Goal: Task Accomplishment & Management: Manage account settings

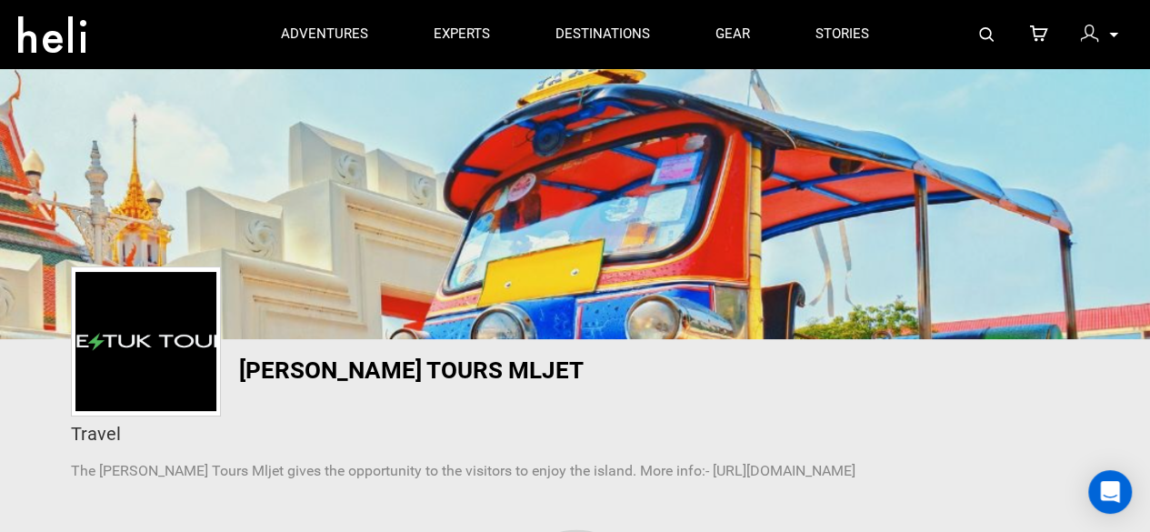
click at [1078, 32] on div "My Profile My Orders Account Settings Credits Saved Adventures Logout" at bounding box center [1099, 33] width 65 height 35
click at [1087, 35] on img at bounding box center [1089, 34] width 18 height 18
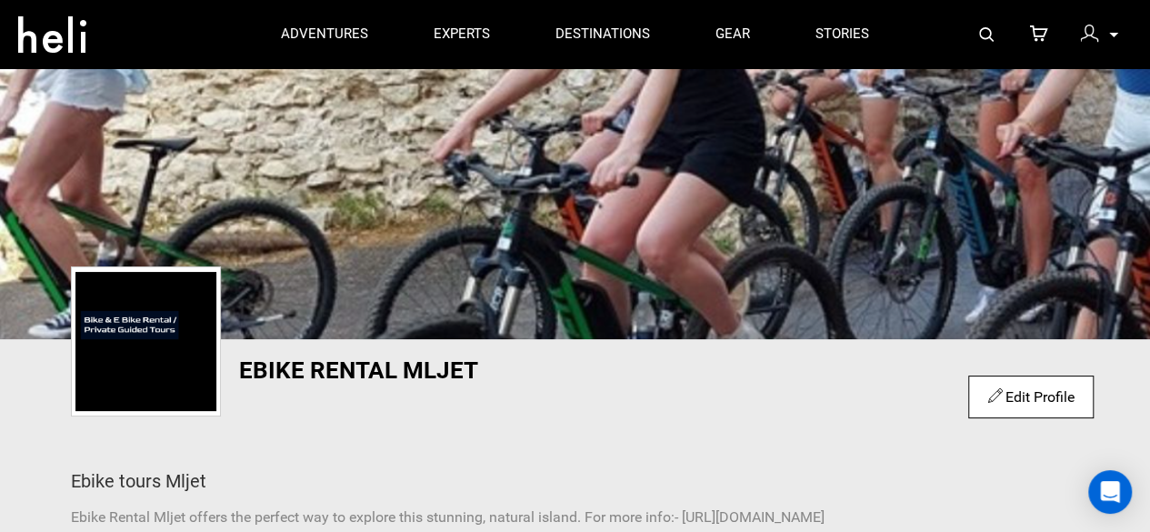
click at [679, 426] on div "Ebike Rental Mljet Edit Profile Ebike tours Mljet Ebike Rental Mljet offers the…" at bounding box center [576, 447] width 1064 height 180
click at [1105, 36] on div at bounding box center [1093, 36] width 27 height 27
click at [1109, 34] on p at bounding box center [1112, 35] width 11 height 21
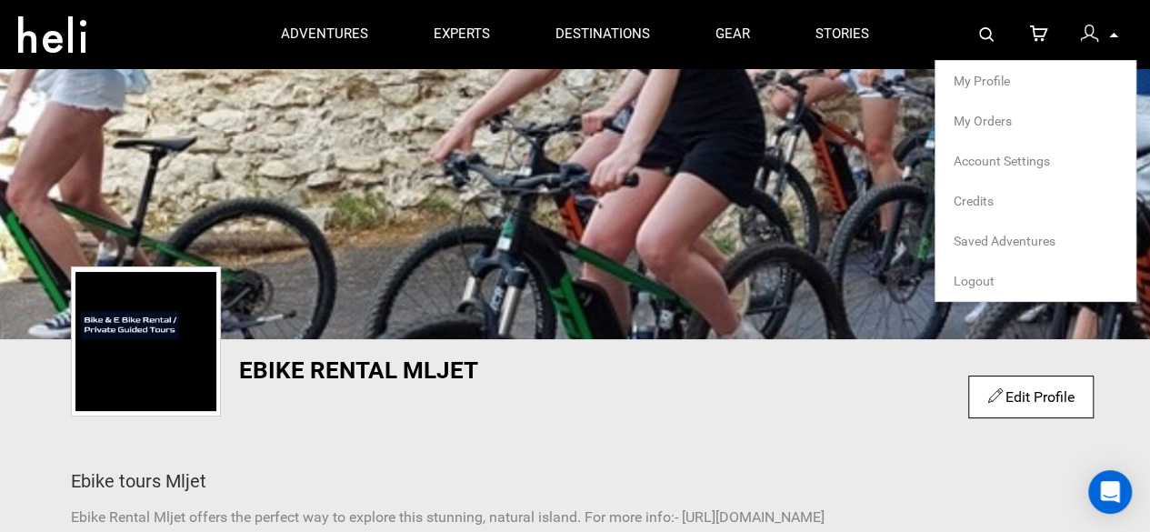
click at [978, 281] on span "Logout" at bounding box center [974, 281] width 41 height 15
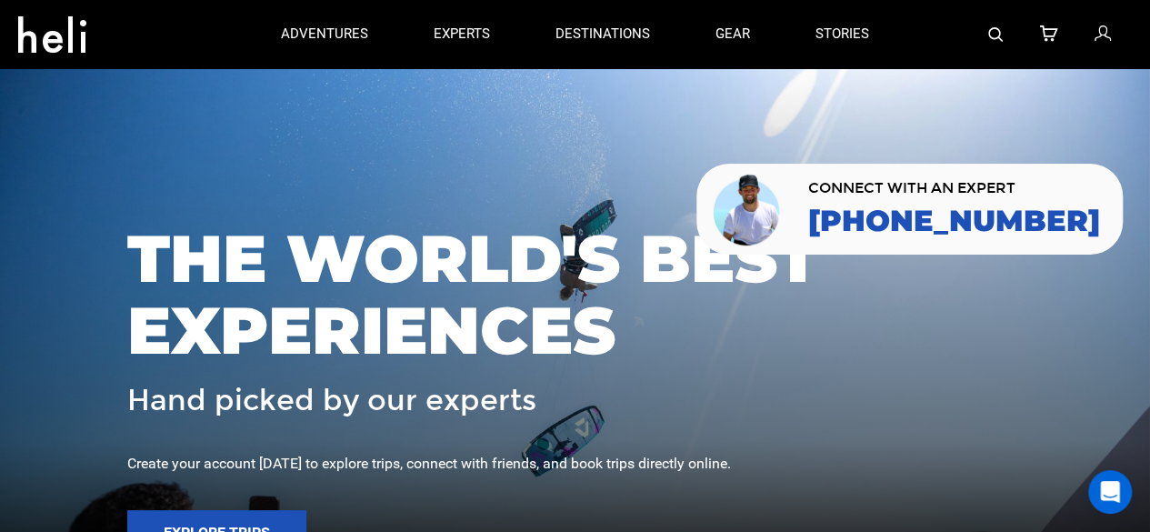
click at [1098, 24] on icon at bounding box center [1102, 35] width 16 height 24
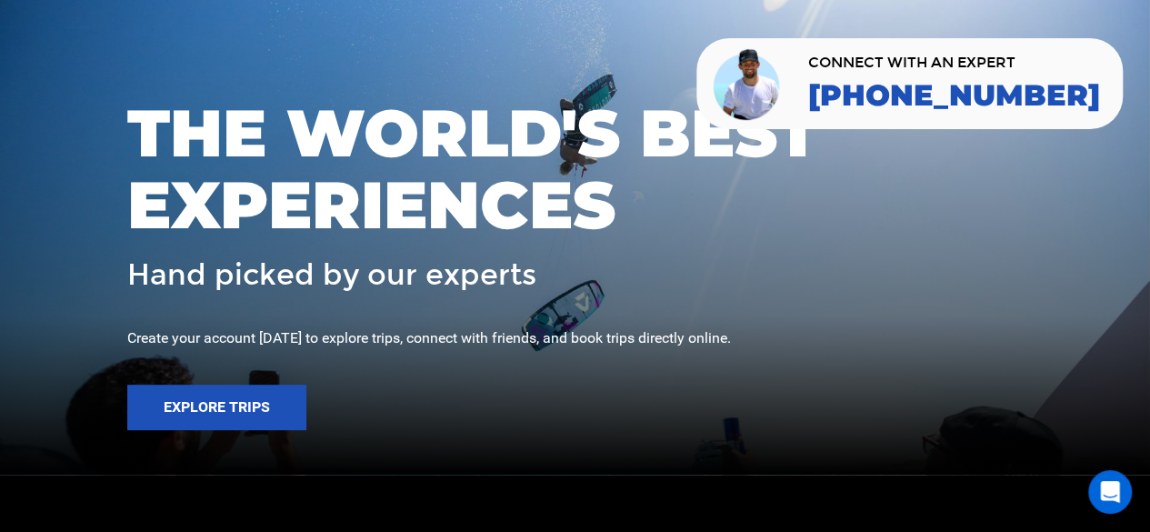
scroll to position [151, 0]
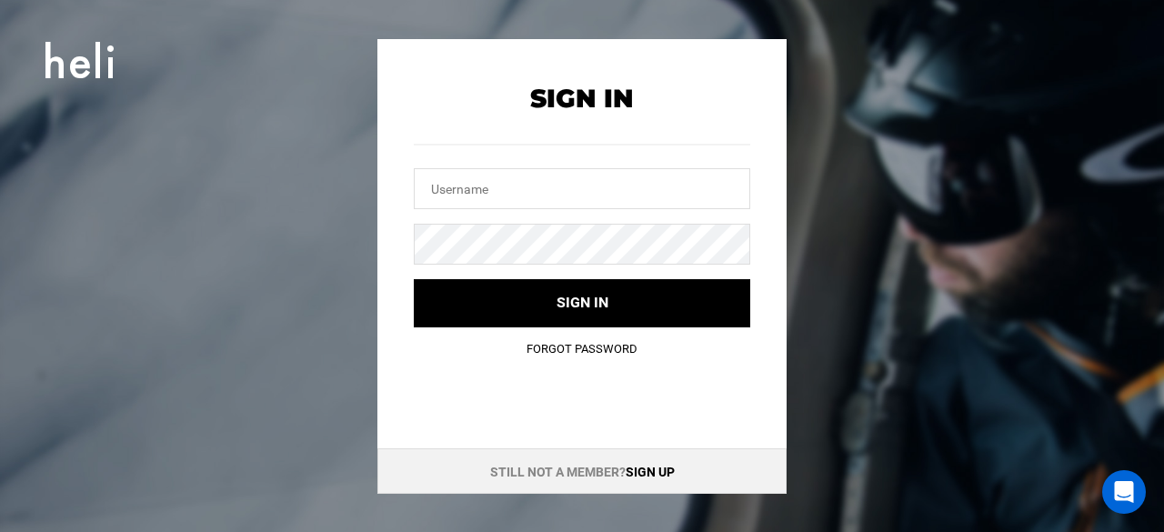
click at [653, 466] on link "Sign up" at bounding box center [650, 472] width 49 height 15
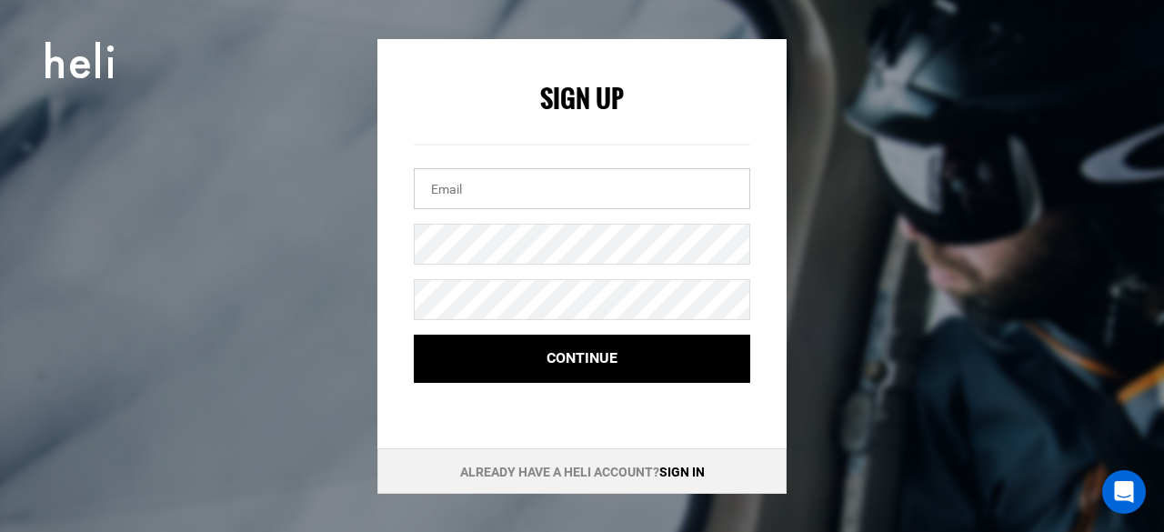
click at [479, 184] on input "email" at bounding box center [582, 188] width 336 height 41
paste input "[EMAIL_ADDRESS][DOMAIN_NAME]"
type input "[EMAIL_ADDRESS][DOMAIN_NAME]"
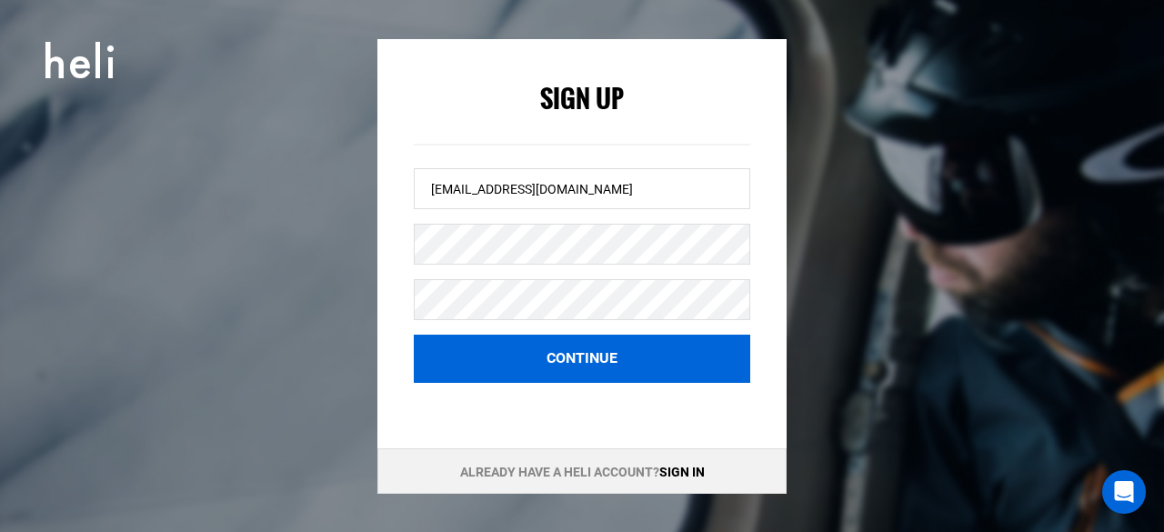
click at [579, 358] on button "Continue" at bounding box center [582, 359] width 336 height 48
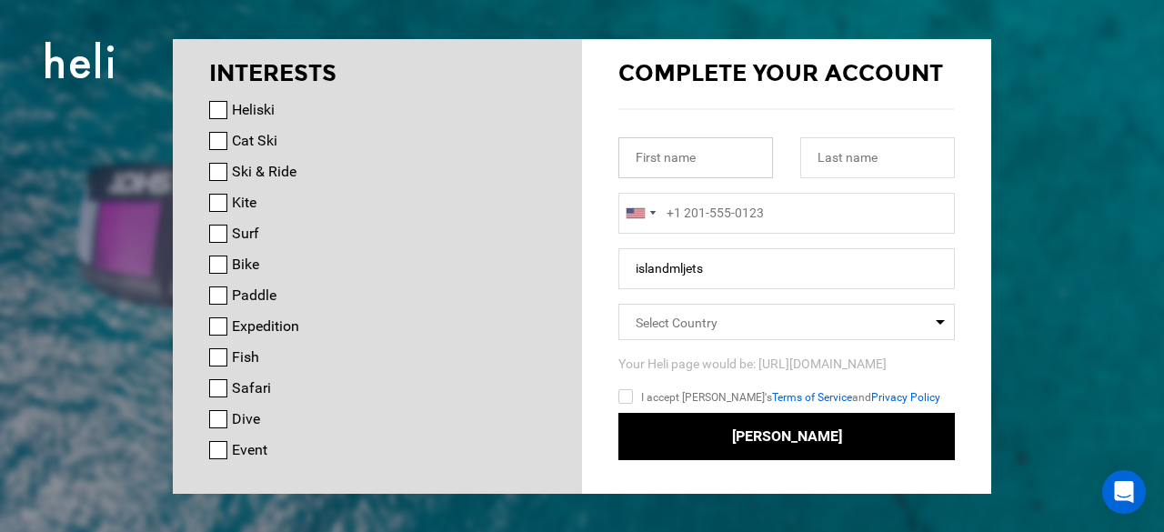
click at [715, 155] on input "text" at bounding box center [695, 157] width 155 height 41
paste input "Prozura"
type input "Prozura"
click at [834, 171] on input "text" at bounding box center [877, 157] width 155 height 41
paste input "Travel Agency"
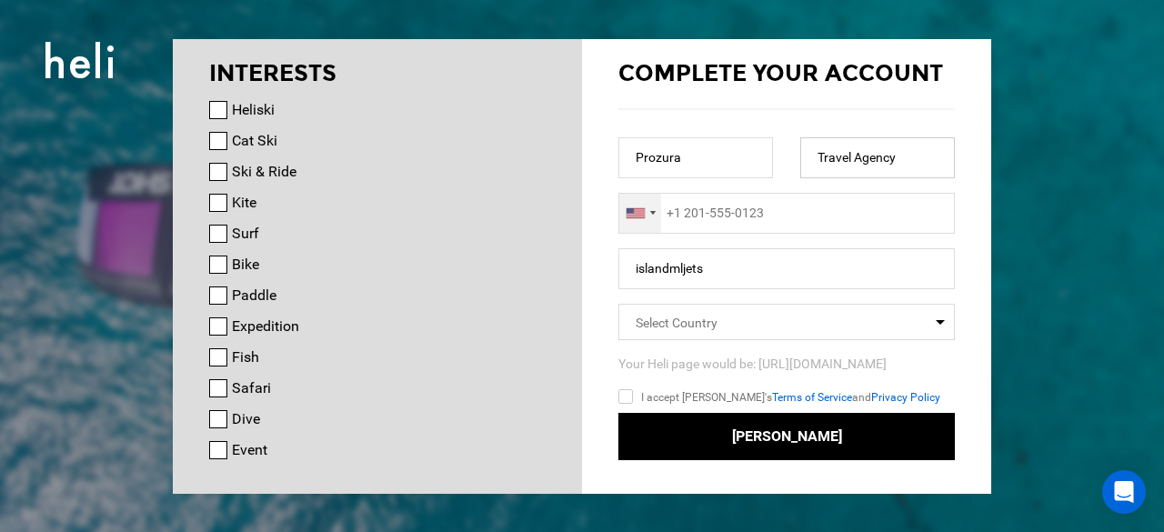
type input "Travel Agency"
click at [631, 225] on div at bounding box center [640, 213] width 42 height 39
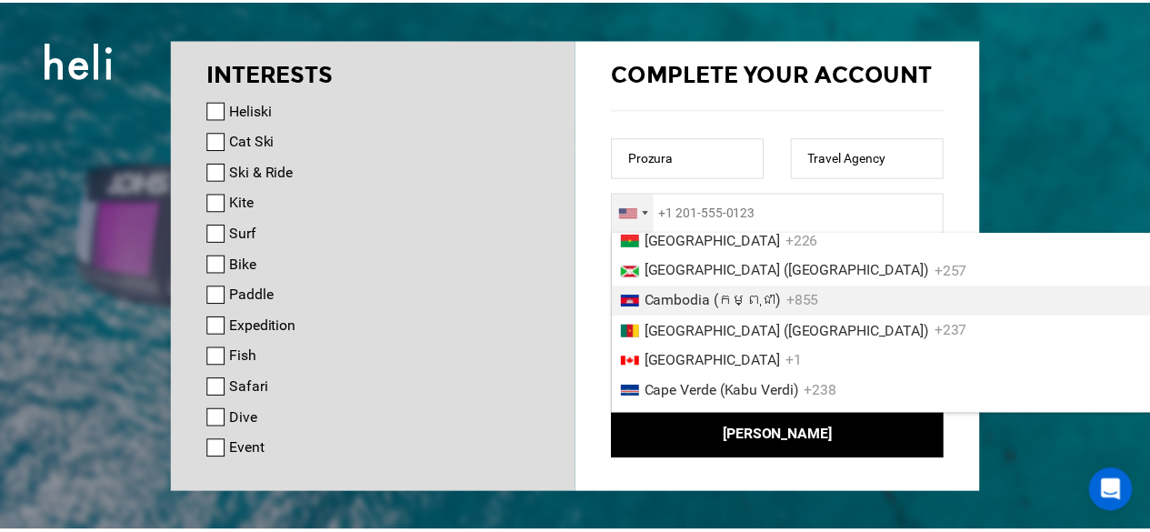
scroll to position [1598, 0]
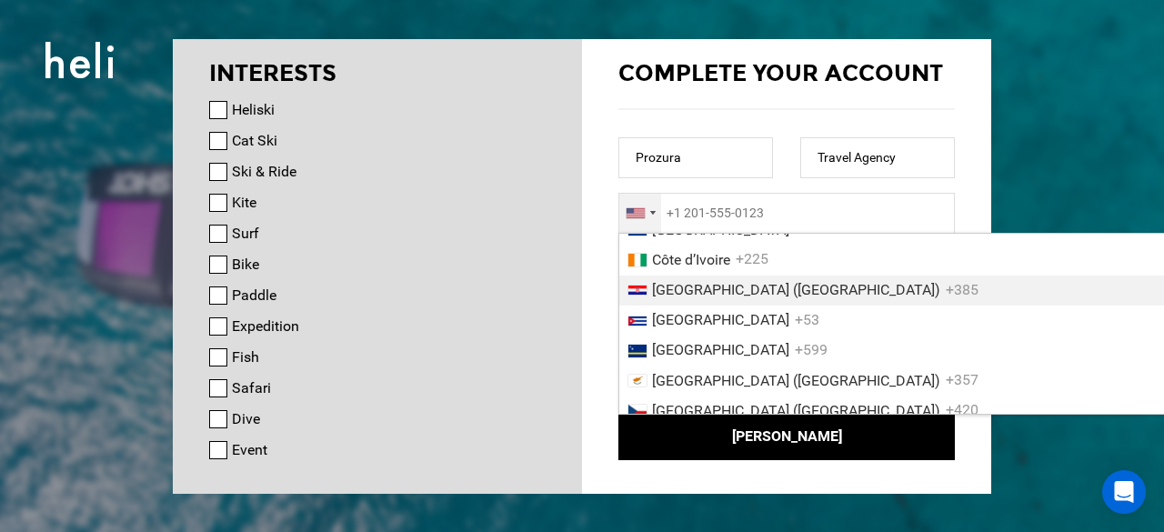
click at [688, 298] on span "[GEOGRAPHIC_DATA] ([GEOGRAPHIC_DATA])" at bounding box center [796, 289] width 288 height 17
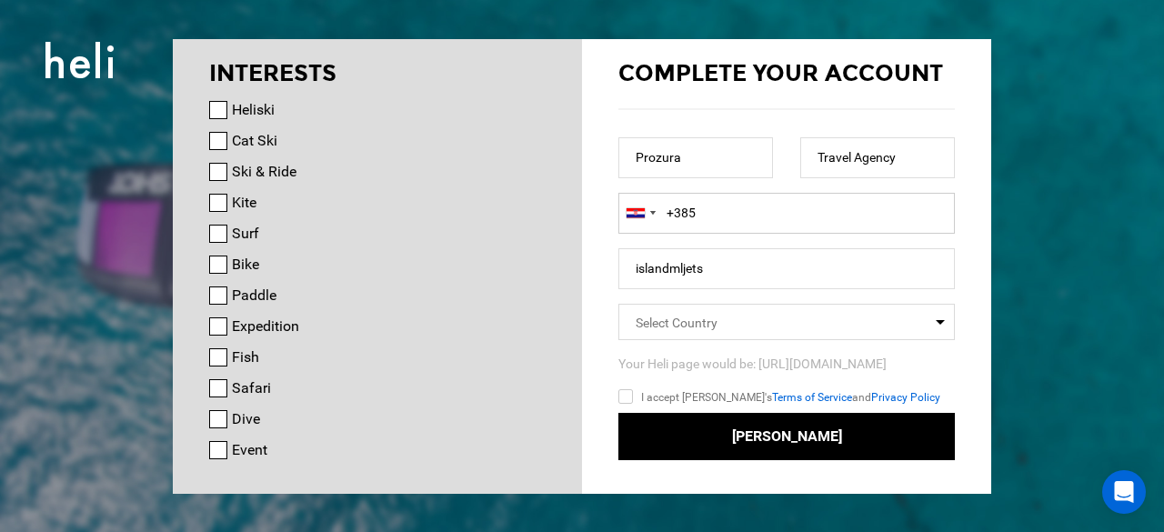
paste input "003859960"
type input "[PHONE_NUMBER]"
click at [720, 269] on input "islandmljets" at bounding box center [786, 268] width 336 height 41
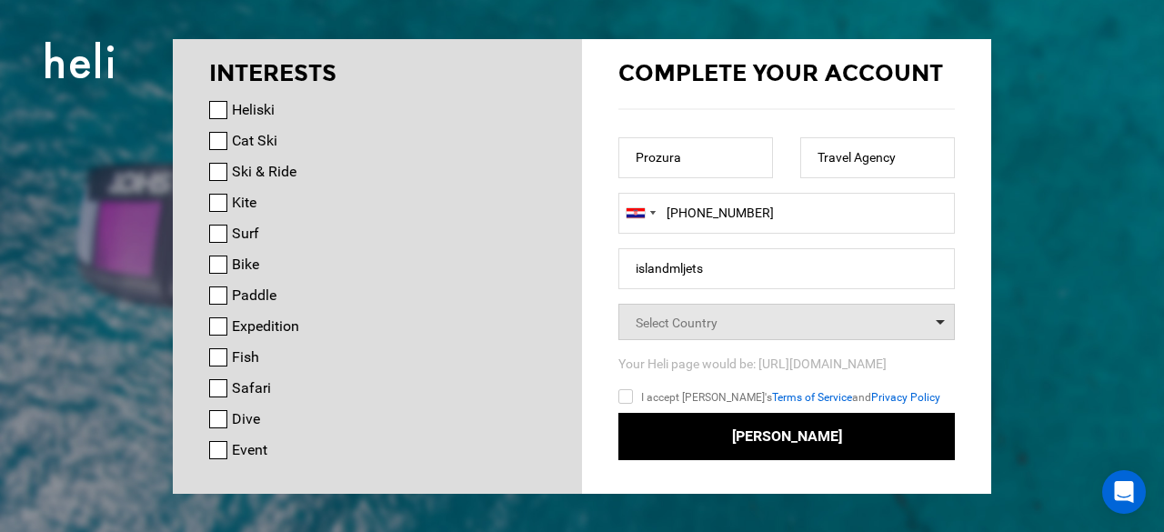
click at [686, 321] on span "Select Country" at bounding box center [677, 322] width 82 height 15
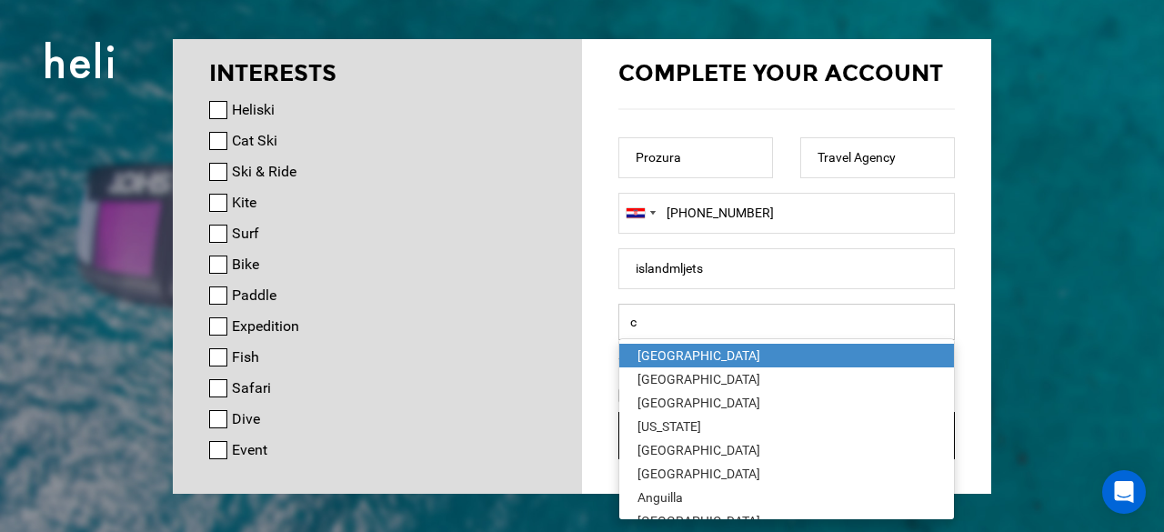
type input "cr"
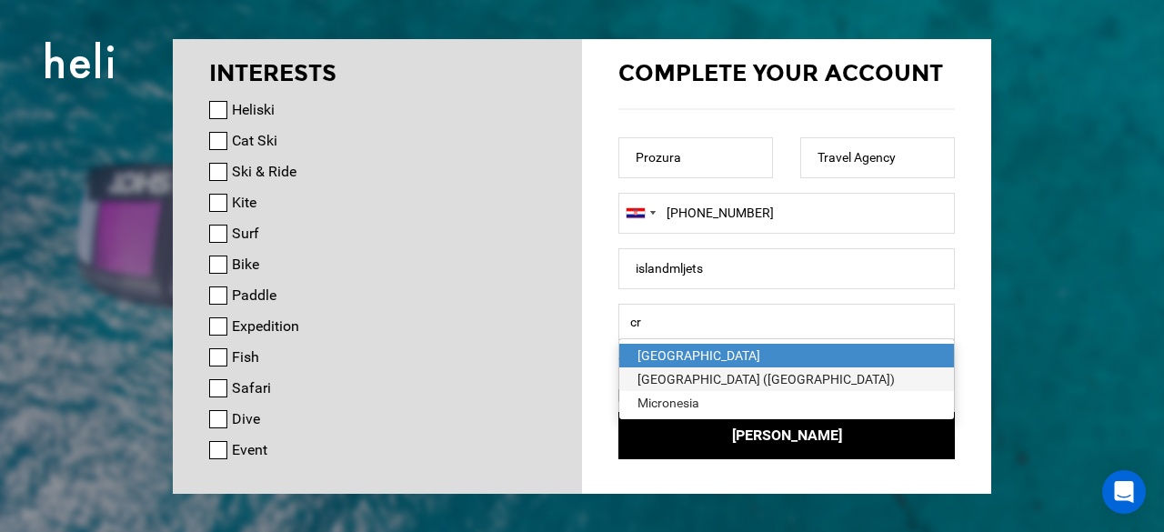
click at [675, 377] on div "[GEOGRAPHIC_DATA] ([GEOGRAPHIC_DATA])" at bounding box center [786, 379] width 298 height 18
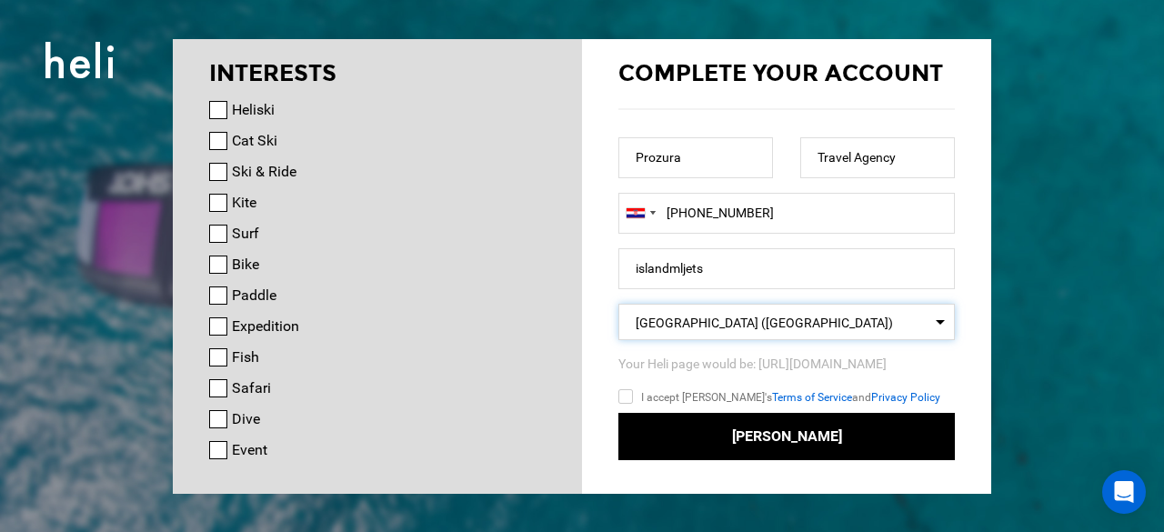
click at [627, 396] on input "I accept [PERSON_NAME]'s Terms of Service and Privacy Policy" at bounding box center [651, 399] width 67 height 26
checkbox input "true"
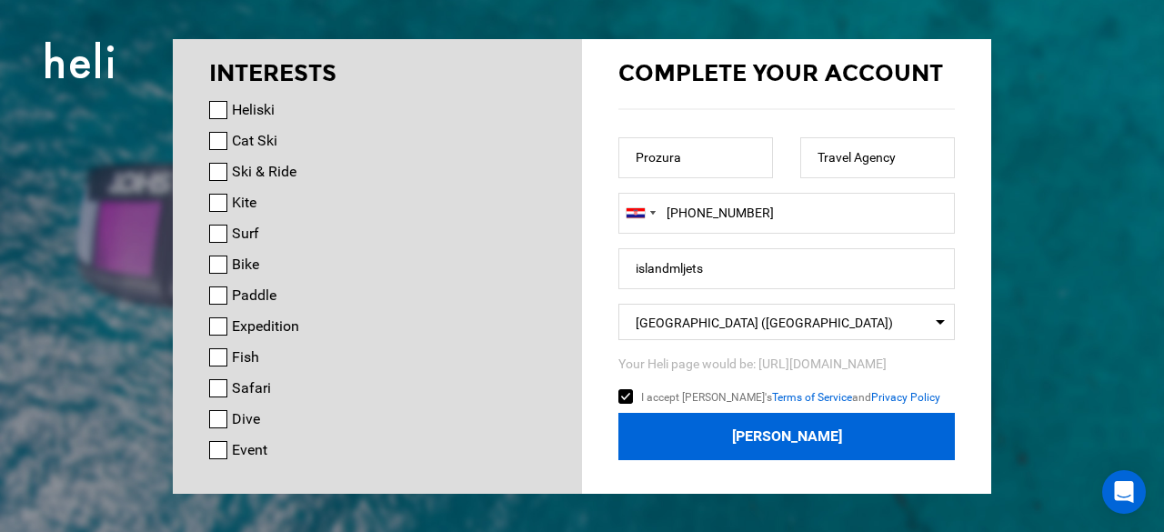
click at [754, 436] on button "[PERSON_NAME]" at bounding box center [786, 437] width 336 height 48
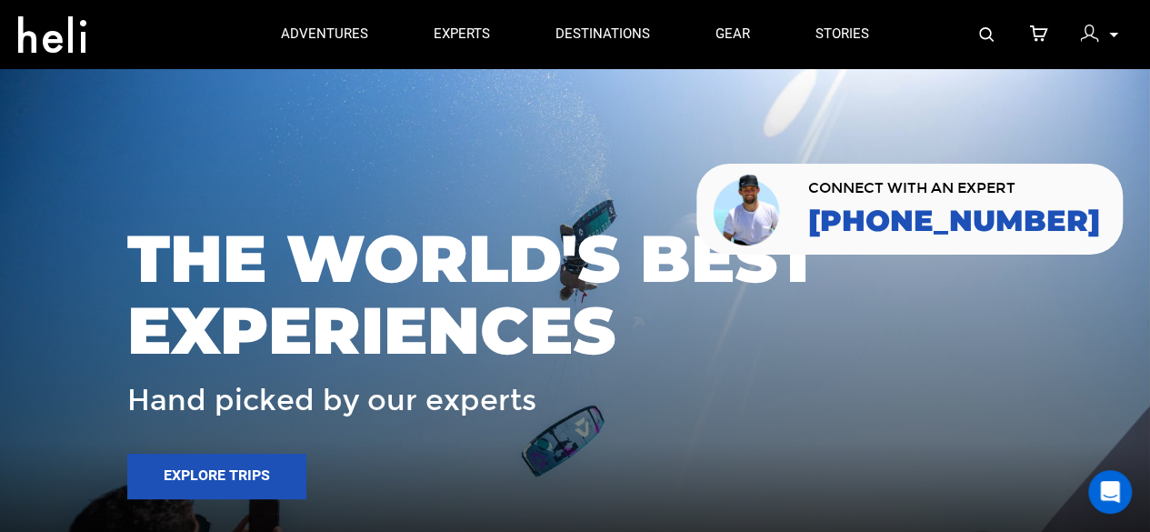
click at [1113, 24] on div "My Profile My Orders Account Settings Credits Saved Adventures Logout" at bounding box center [1099, 33] width 65 height 35
click at [1089, 41] on img at bounding box center [1089, 34] width 18 height 18
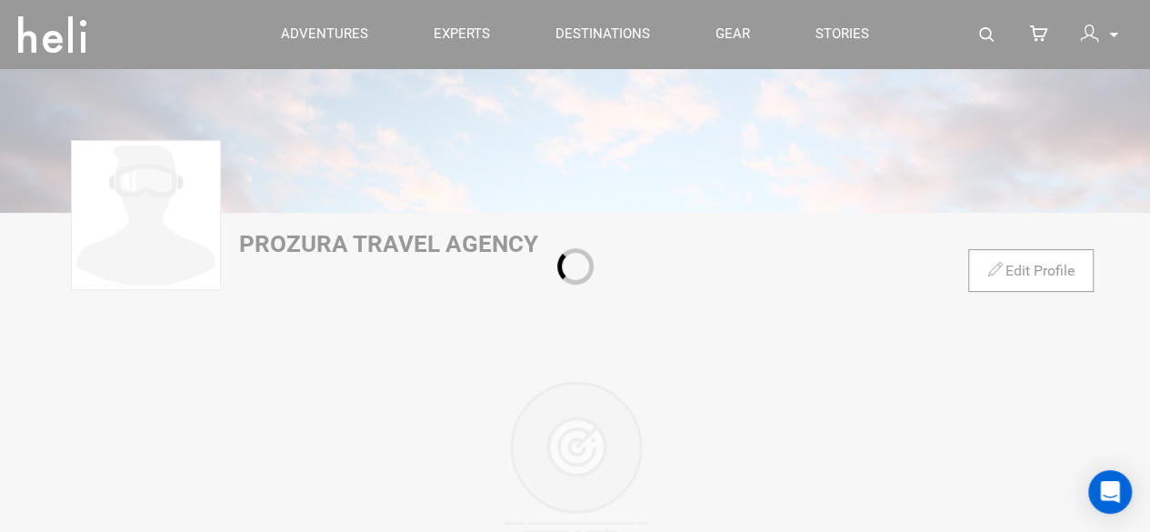
scroll to position [151, 0]
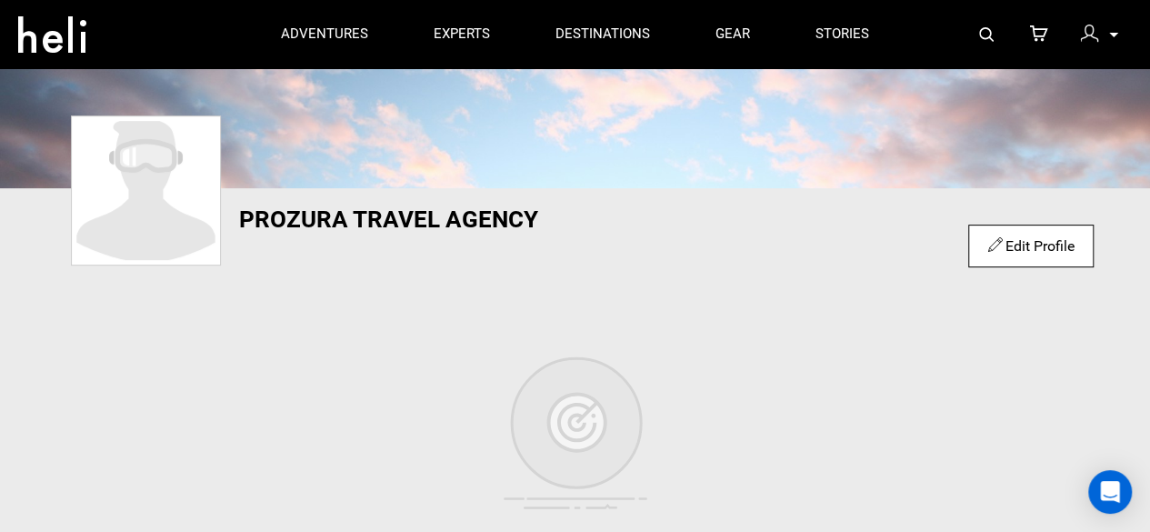
click at [1005, 243] on link "Edit Profile" at bounding box center [1030, 245] width 86 height 17
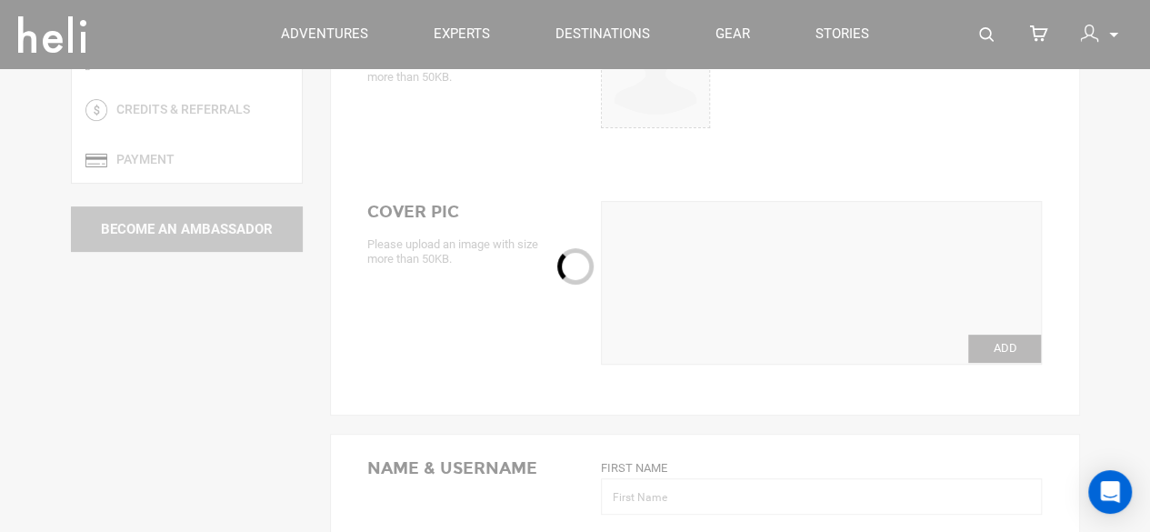
type input "Prozura"
type input "Travel Agency"
type input "islandmljets"
type input "[EMAIL_ADDRESS][DOMAIN_NAME]"
type input "[PHONE_NUMBER]"
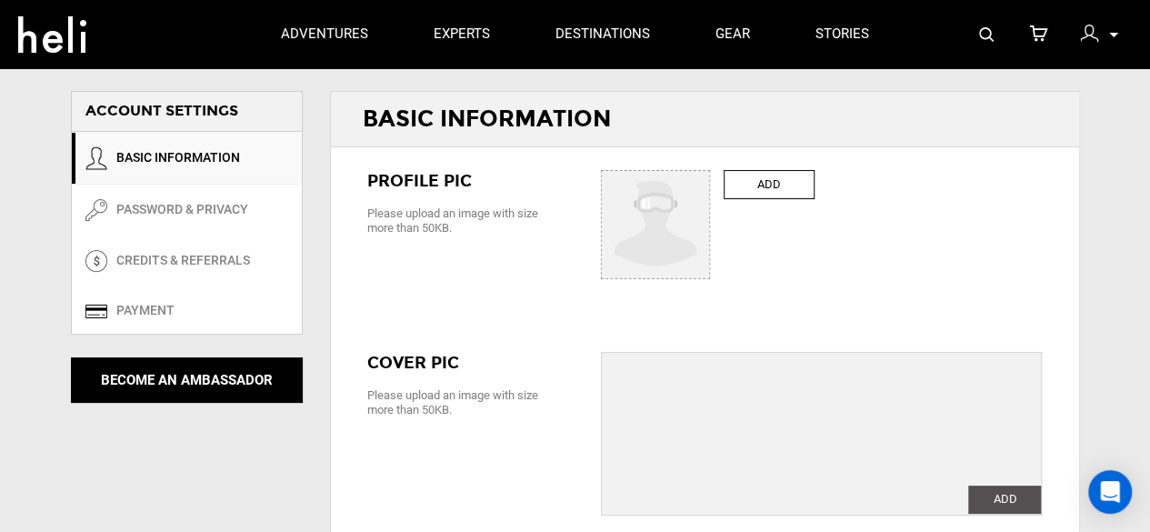
click at [767, 184] on label "ADD" at bounding box center [769, 185] width 91 height 30
click at [711, 184] on input "ADD" at bounding box center [656, 225] width 109 height 109
type input "C:\fakepath\1 (1).jpg"
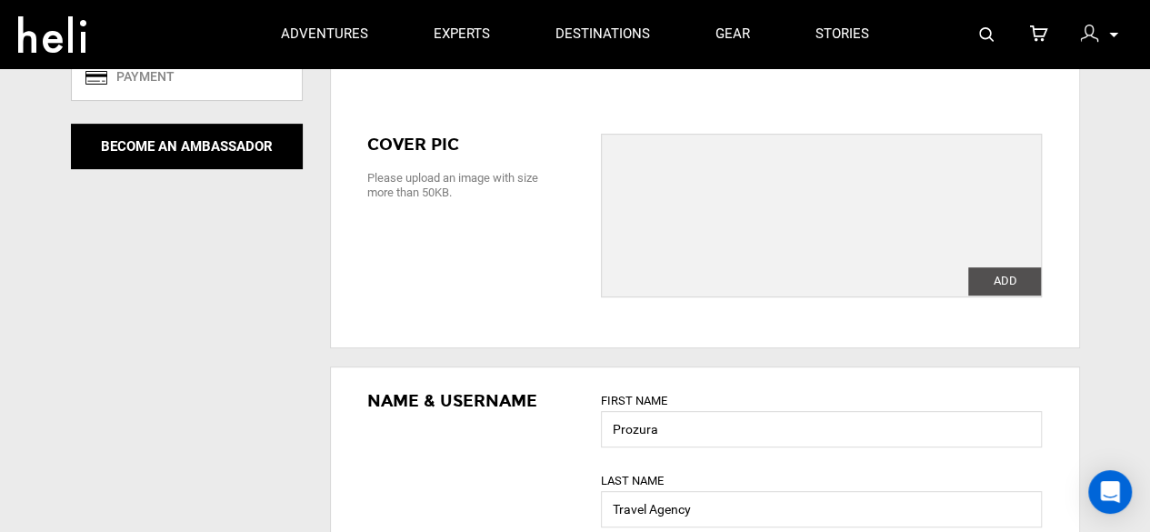
scroll to position [303, 0]
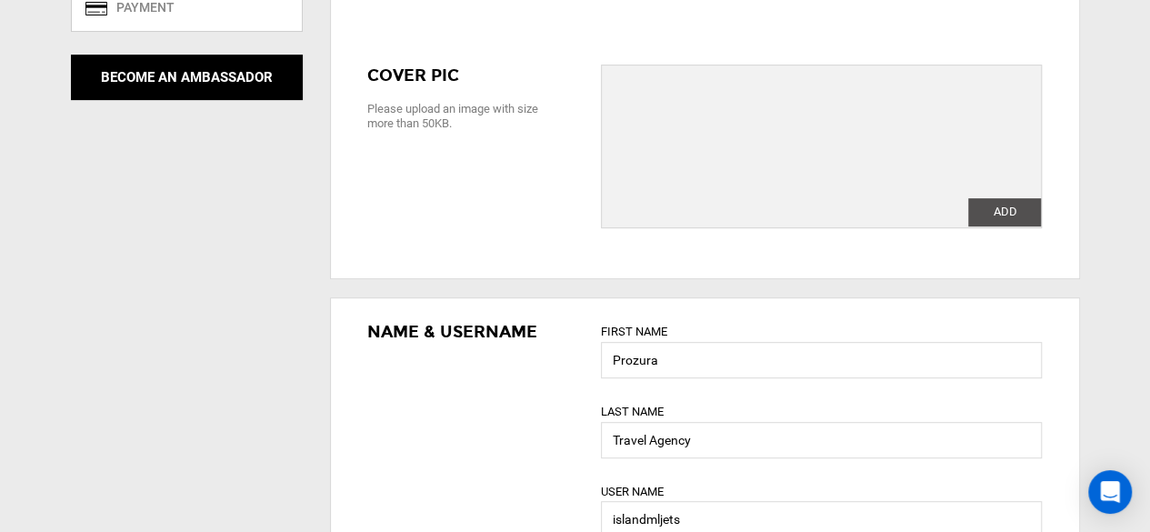
click at [984, 221] on label "ADD" at bounding box center [1004, 212] width 73 height 28
click at [984, 221] on input "ADD" at bounding box center [1004, 212] width 73 height 28
type input "C:\fakepath\3.jpg"
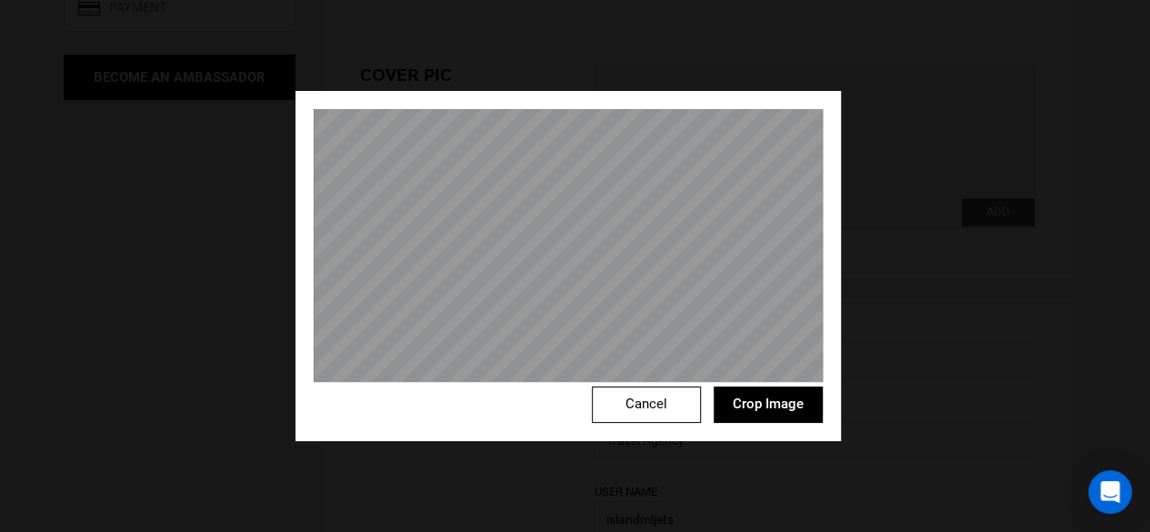
click at [771, 396] on button "Crop Image" at bounding box center [768, 404] width 109 height 36
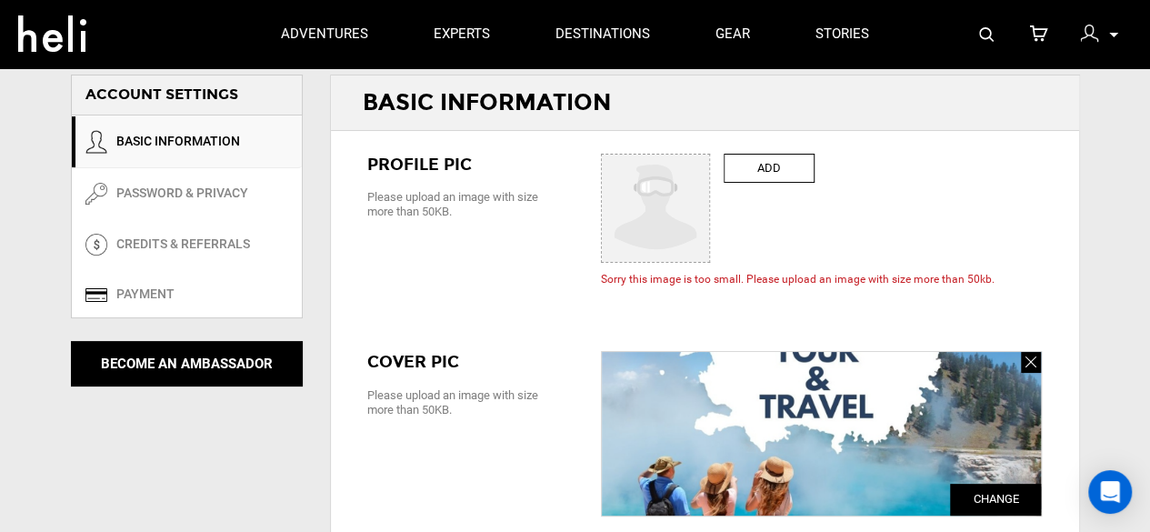
scroll to position [0, 0]
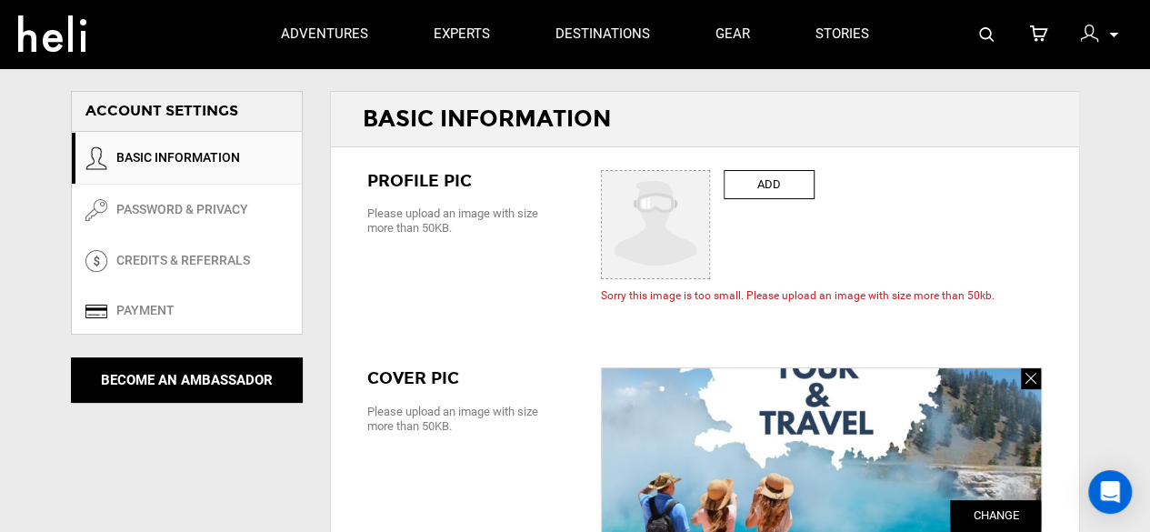
click at [770, 179] on label "ADD" at bounding box center [769, 185] width 91 height 30
click at [711, 179] on input "ADD" at bounding box center [656, 225] width 109 height 109
type input "C:\fakepath\1 (1) - Copy.jpg"
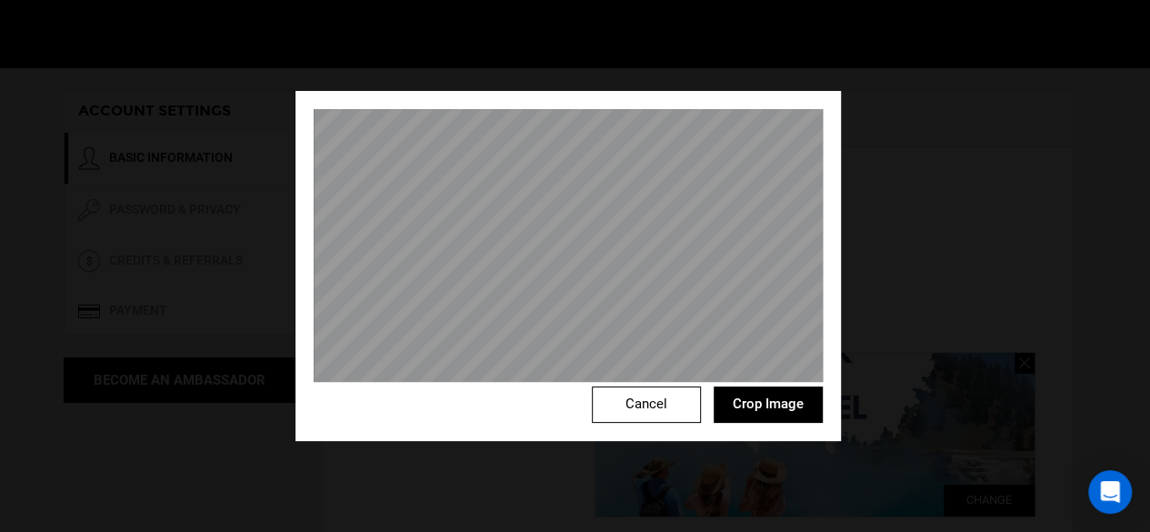
click at [795, 414] on button "Crop Image" at bounding box center [768, 404] width 109 height 36
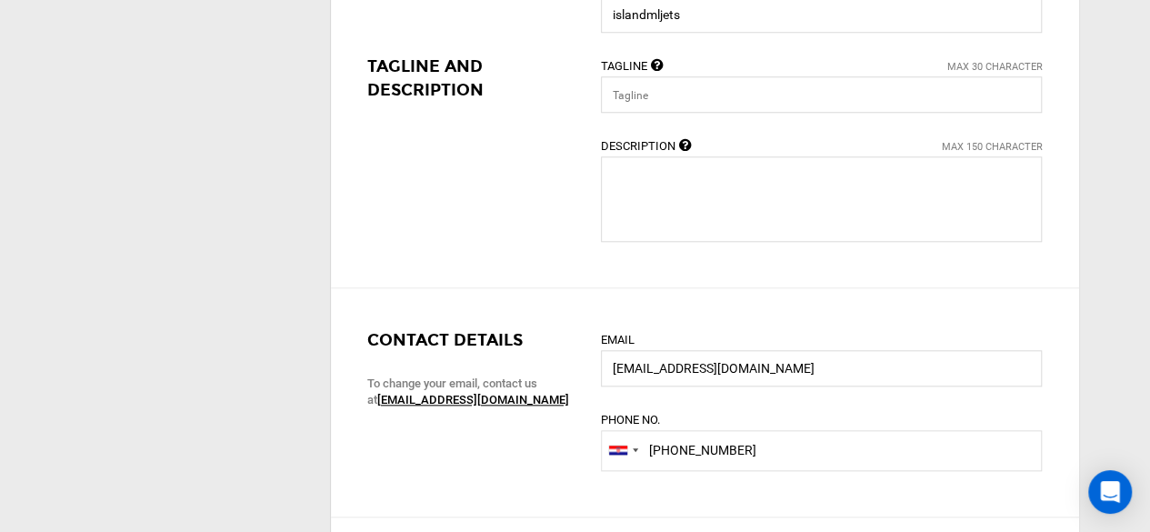
scroll to position [909, 0]
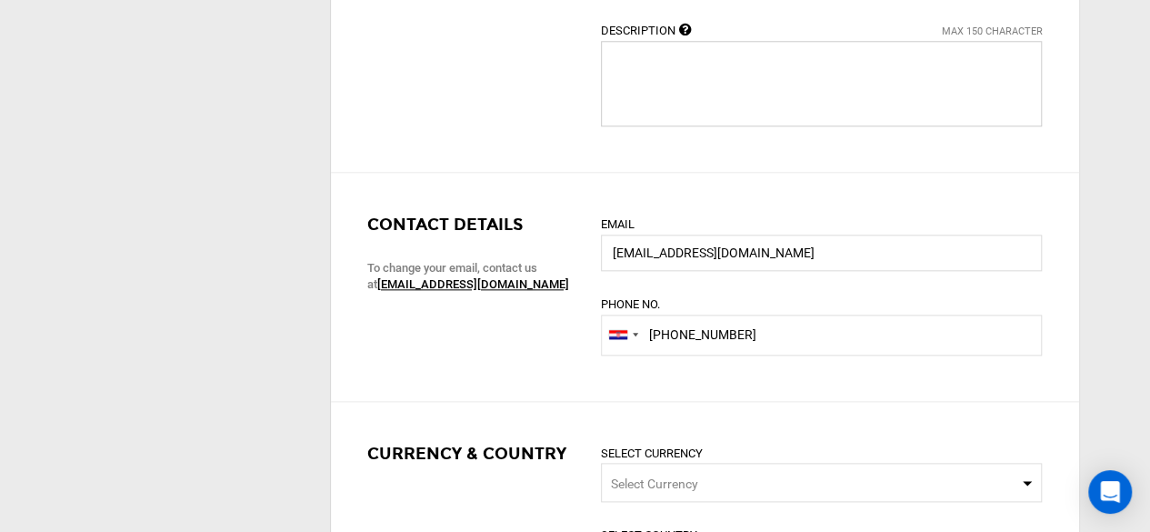
click at [680, 97] on textarea at bounding box center [821, 83] width 441 height 85
paste textarea "[GEOGRAPHIC_DATA] greets you through Prozura Travel Agency to enjoy remarkable …"
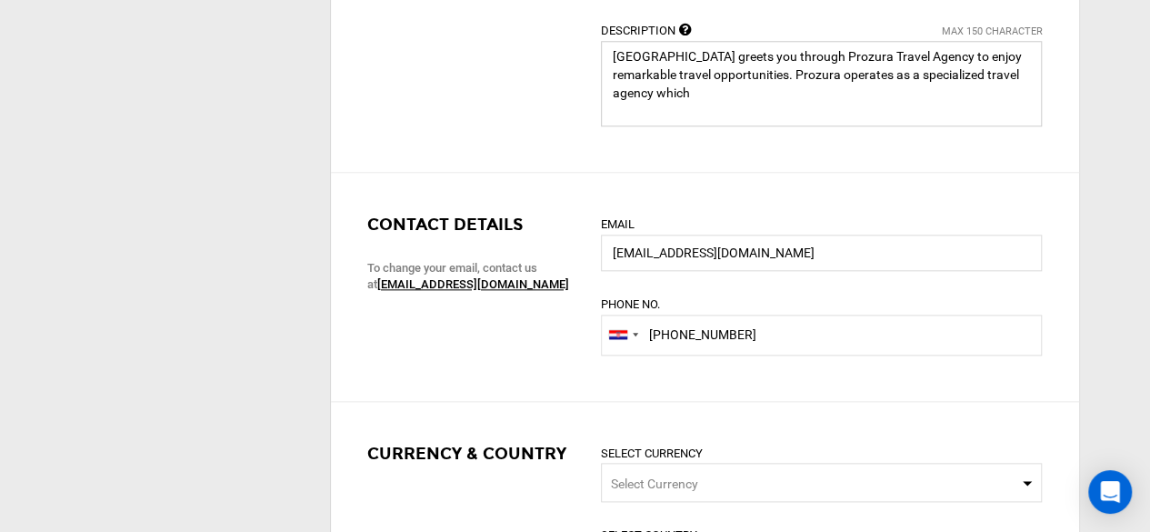
drag, startPoint x: 733, startPoint y: 75, endPoint x: 741, endPoint y: 99, distance: 25.0
click at [741, 99] on textarea at bounding box center [821, 83] width 441 height 85
paste textarea "For More Info:-"
paste textarea "[URL][DOMAIN_NAME]"
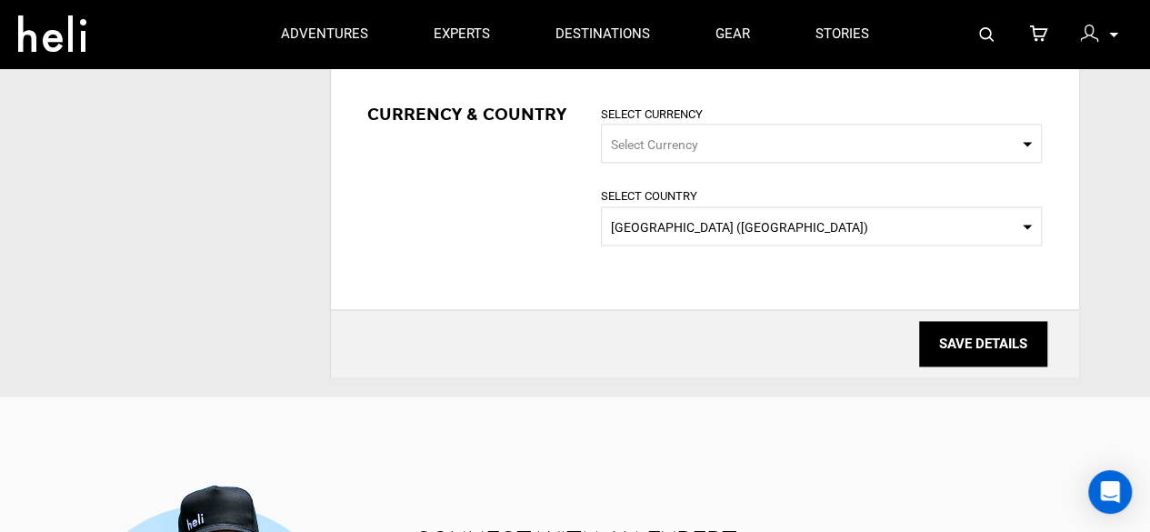
scroll to position [1212, 0]
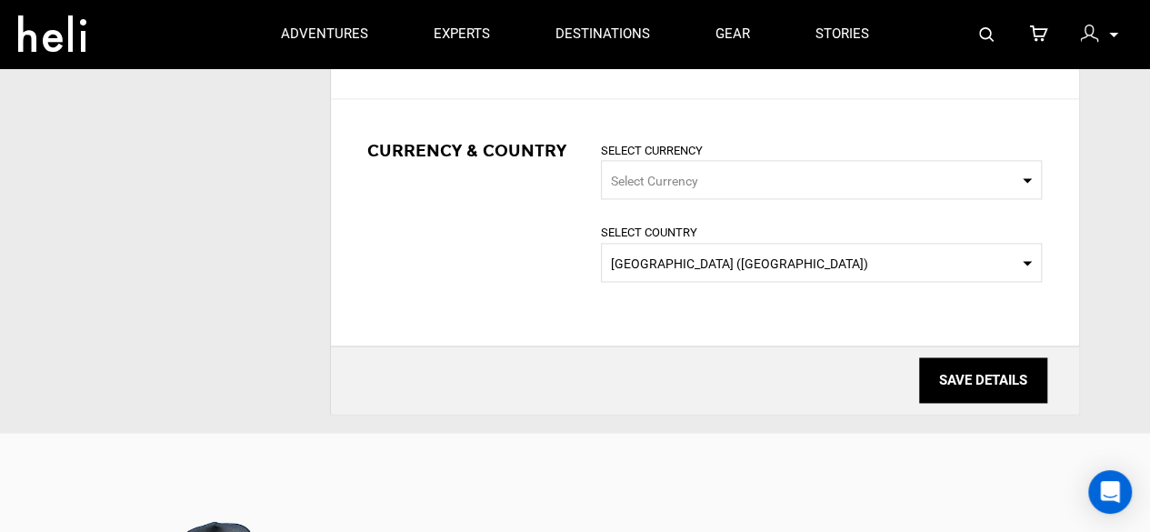
type textarea "[GEOGRAPHIC_DATA] greets you through Prozura Travel Agency to enjoy remarkable …"
click at [964, 372] on input "SAVE DETAILS" at bounding box center [983, 379] width 128 height 45
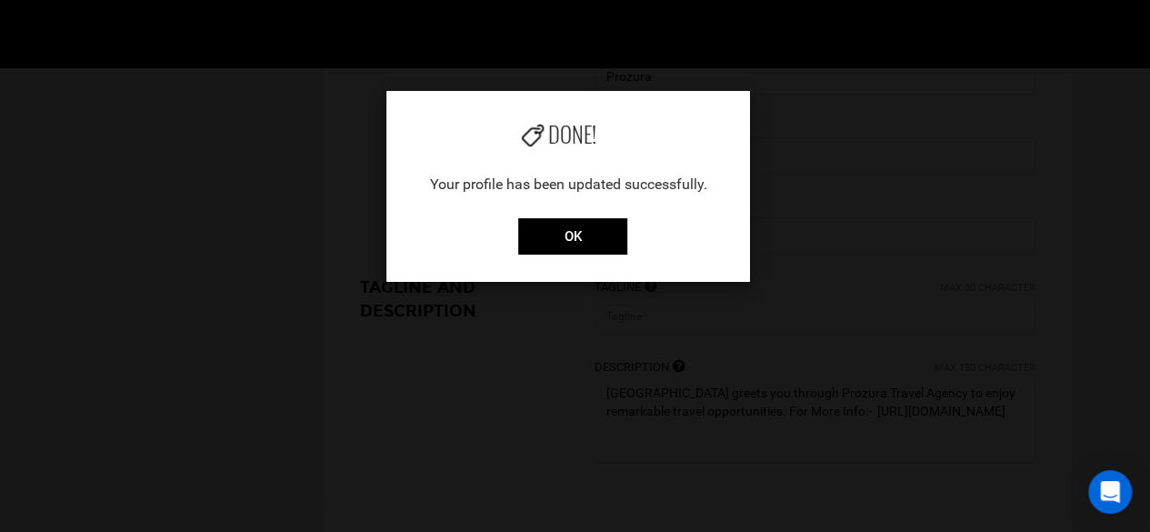
scroll to position [455, 0]
click at [551, 228] on input "OK" at bounding box center [572, 236] width 109 height 36
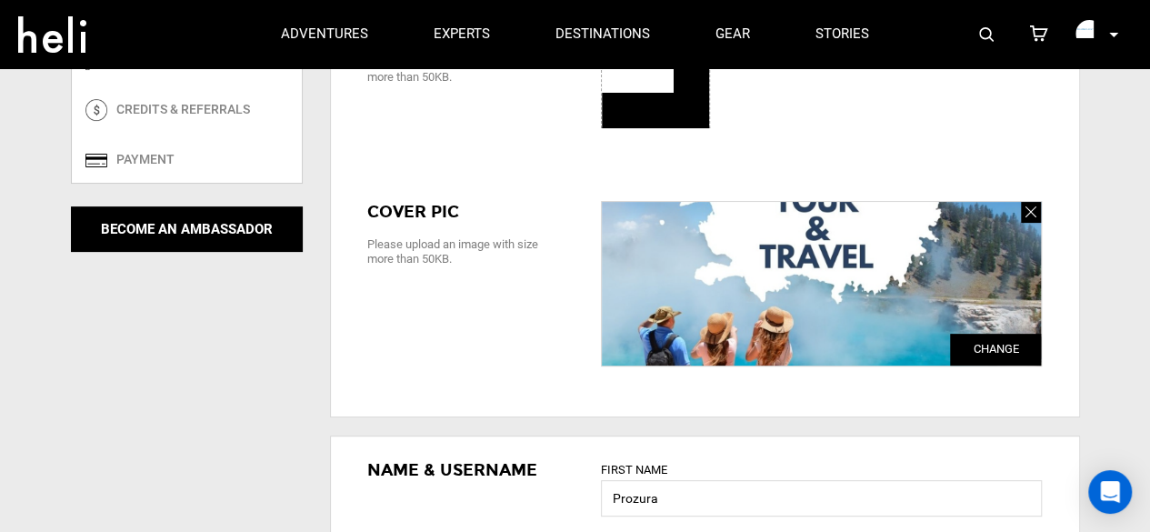
scroll to position [0, 0]
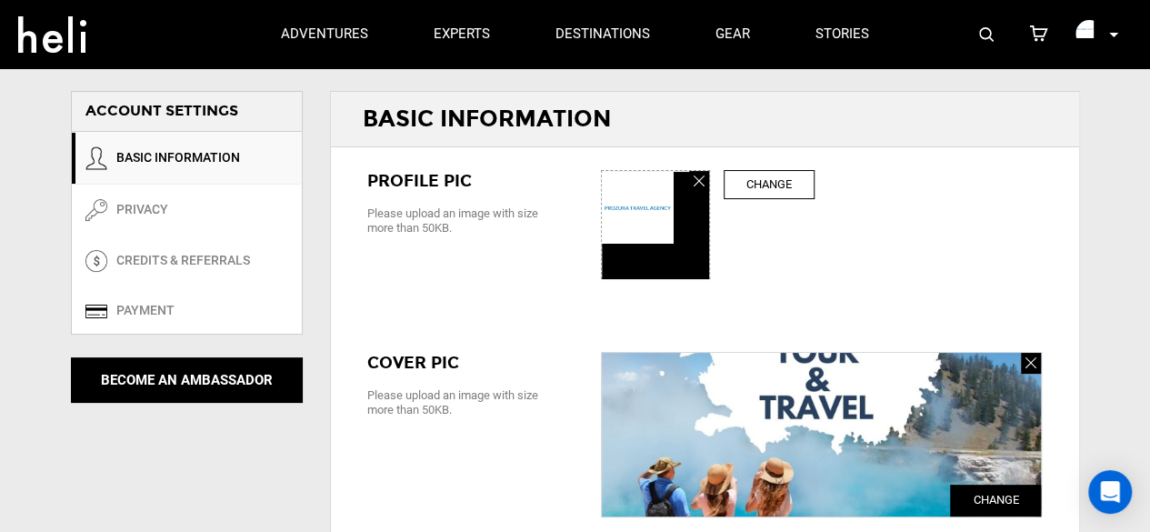
click at [1088, 26] on img at bounding box center [1089, 33] width 27 height 27
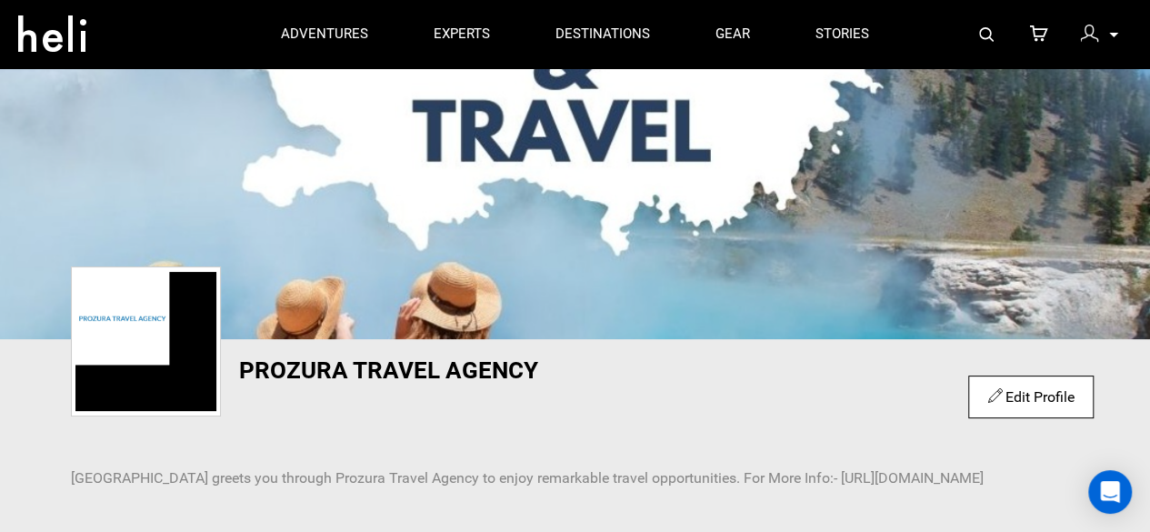
click at [1024, 396] on link "Edit Profile" at bounding box center [1030, 396] width 86 height 17
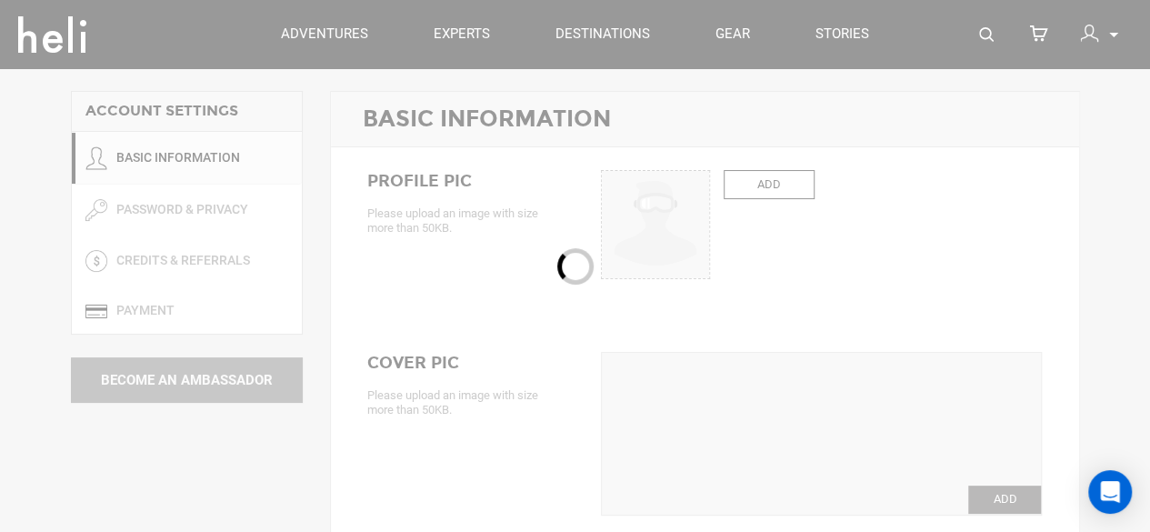
type input "Prozura"
type input "Travel Agency"
type input "islandmljets"
type textarea "[GEOGRAPHIC_DATA] greets you through Prozura Travel Agency to enjoy remarkable …"
type input "[EMAIL_ADDRESS][DOMAIN_NAME]"
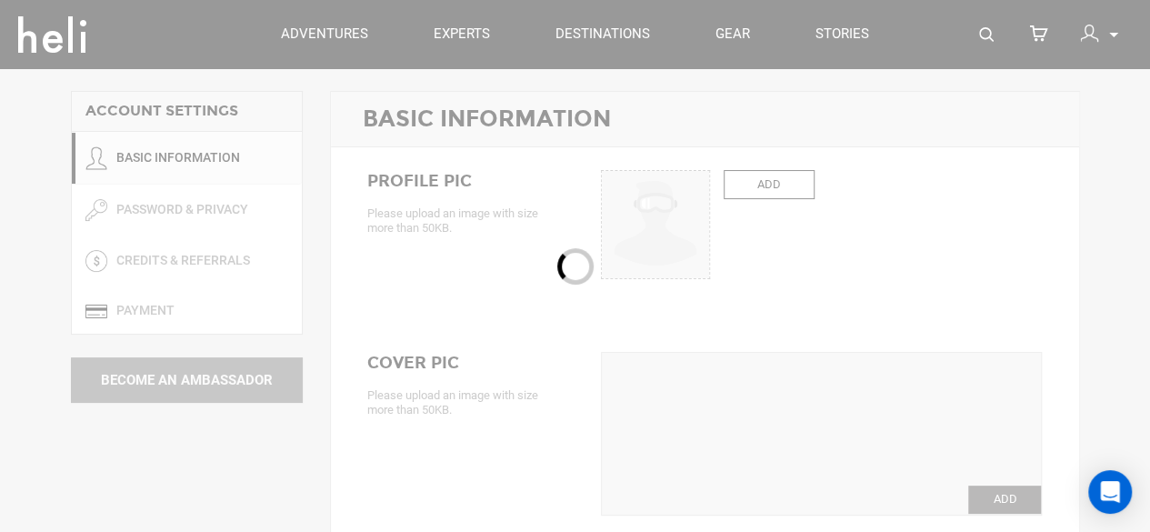
type input "[PHONE_NUMBER]"
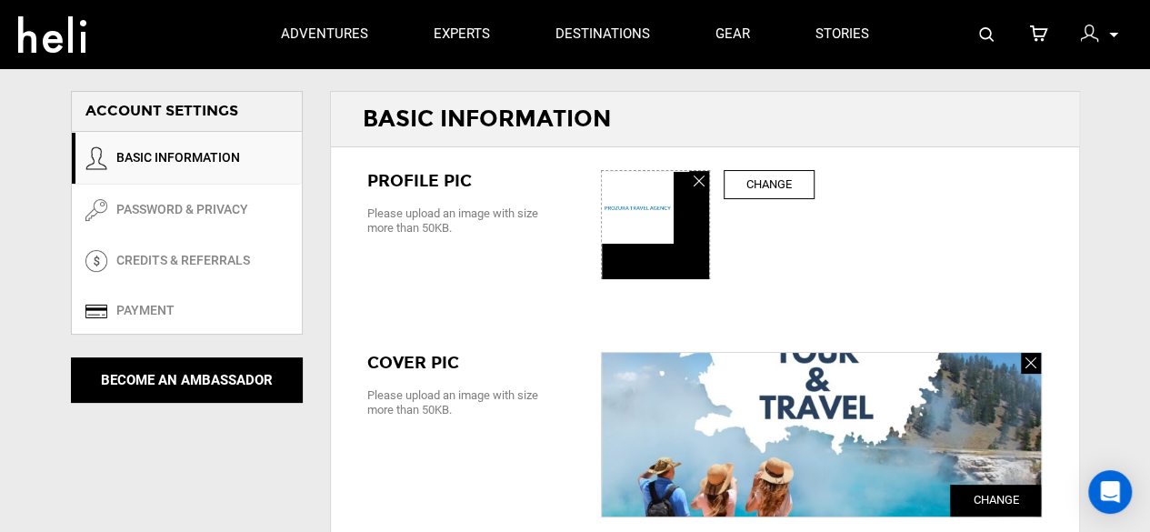
click at [751, 187] on label "Change" at bounding box center [769, 185] width 91 height 30
click at [711, 187] on input "ADD" at bounding box center [656, 225] width 109 height 109
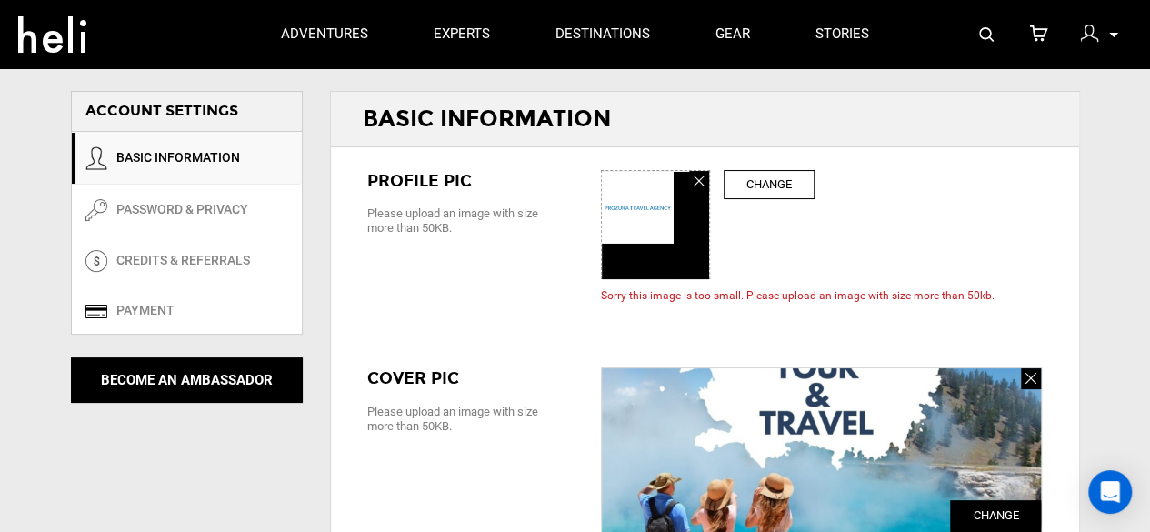
click at [771, 191] on label "Change" at bounding box center [769, 185] width 91 height 30
click at [711, 191] on input "ADD" at bounding box center [656, 225] width 109 height 109
type input "C:\fakepath\1 (1) - Copy.jpg"
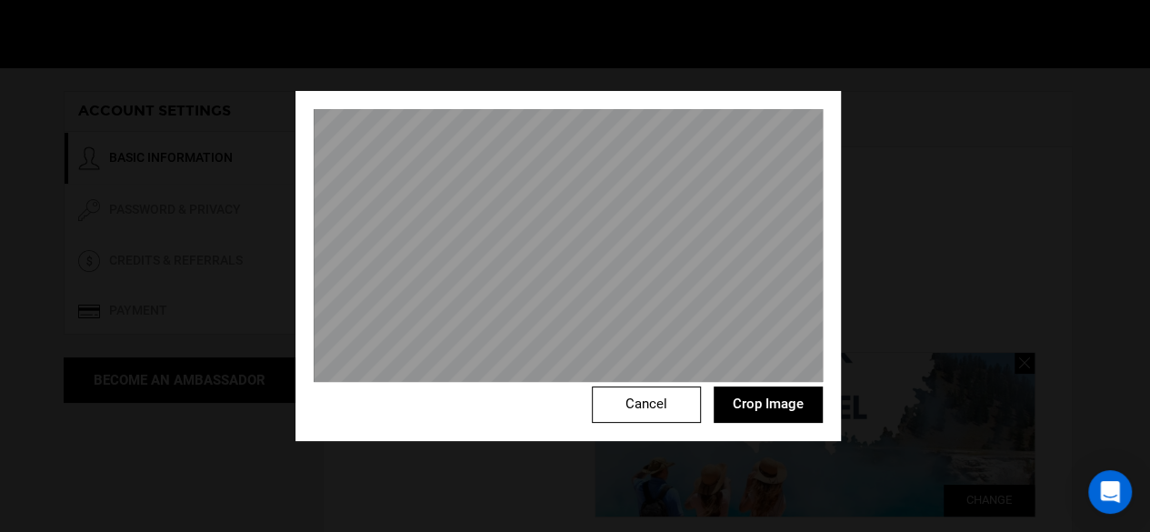
click at [322, 384] on div "Cancel Crop Image" at bounding box center [568, 266] width 546 height 350
click at [769, 411] on button "Crop Image" at bounding box center [768, 404] width 109 height 36
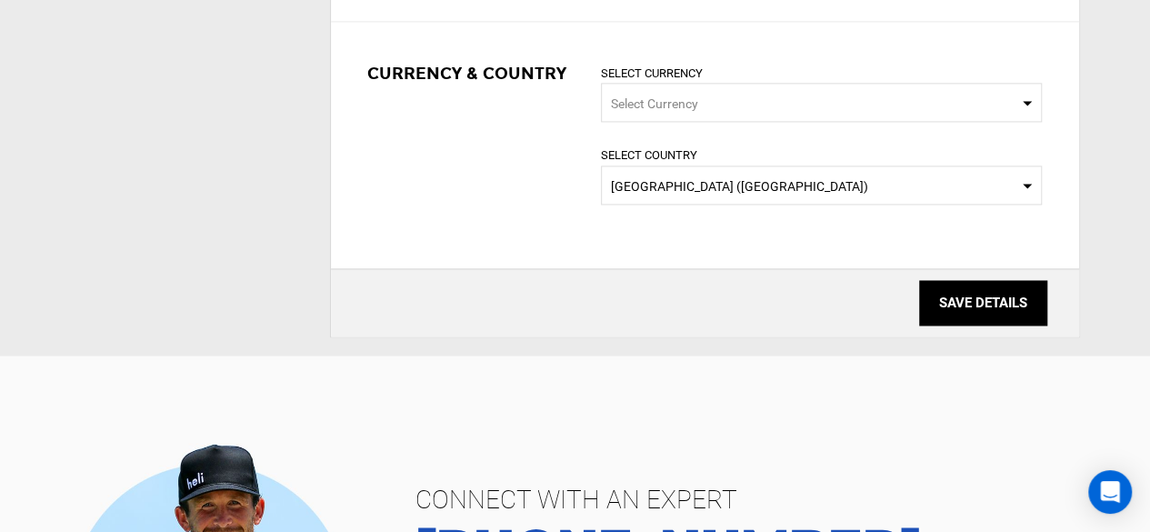
scroll to position [1364, 0]
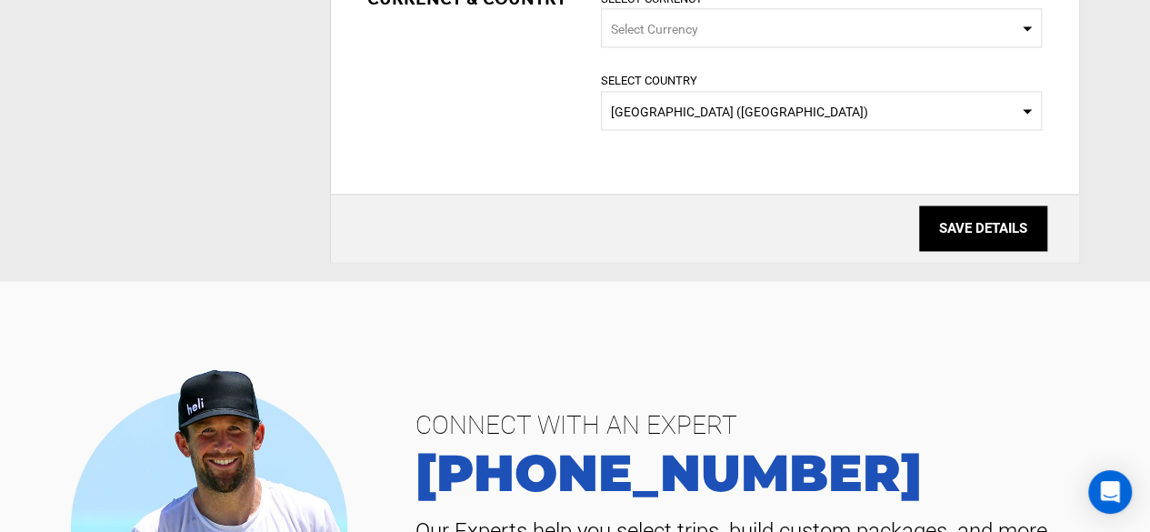
click at [957, 246] on input "SAVE DETAILS" at bounding box center [983, 227] width 128 height 45
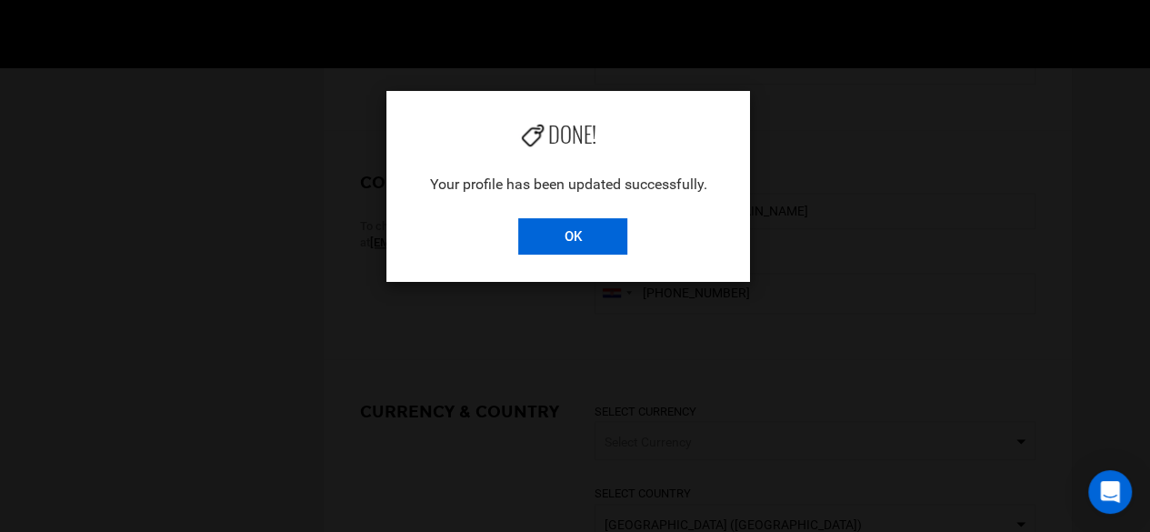
scroll to position [909, 0]
click at [569, 226] on input "OK" at bounding box center [572, 236] width 109 height 36
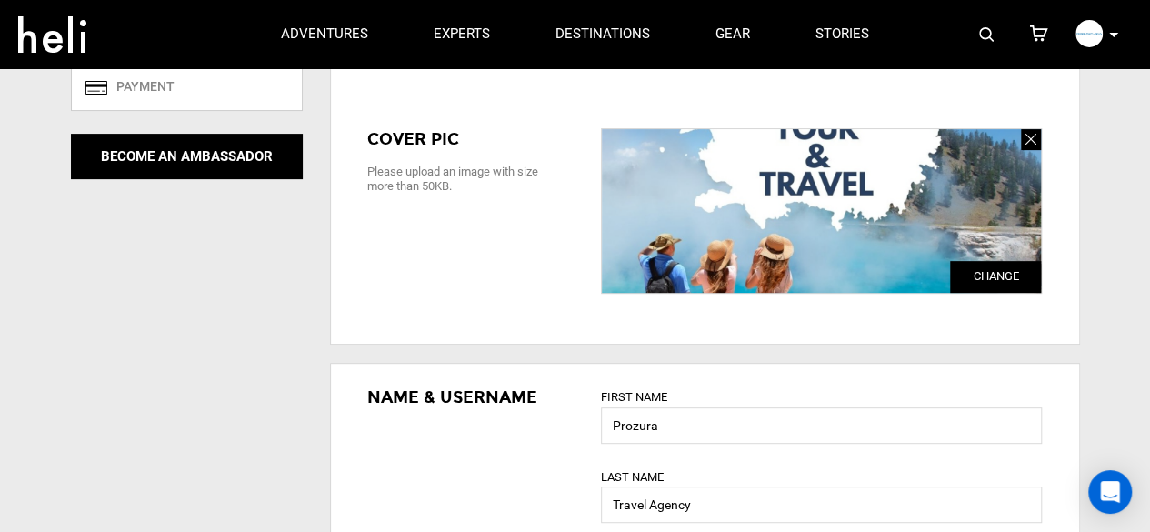
scroll to position [151, 0]
